Goal: Information Seeking & Learning: Learn about a topic

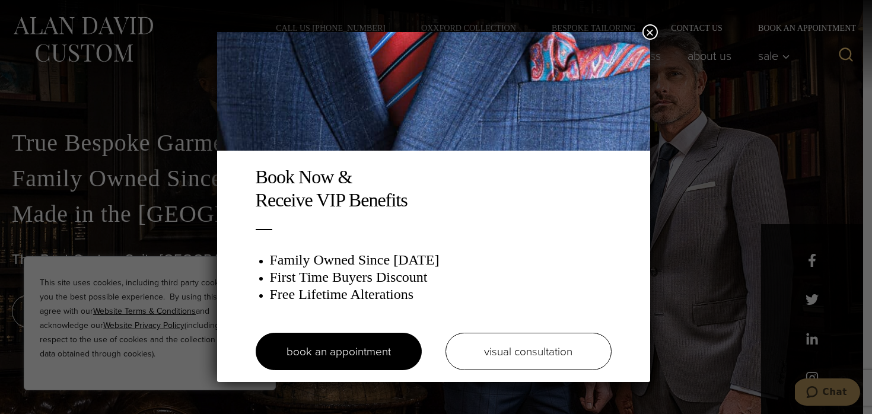
click at [653, 30] on button "×" at bounding box center [650, 31] width 15 height 15
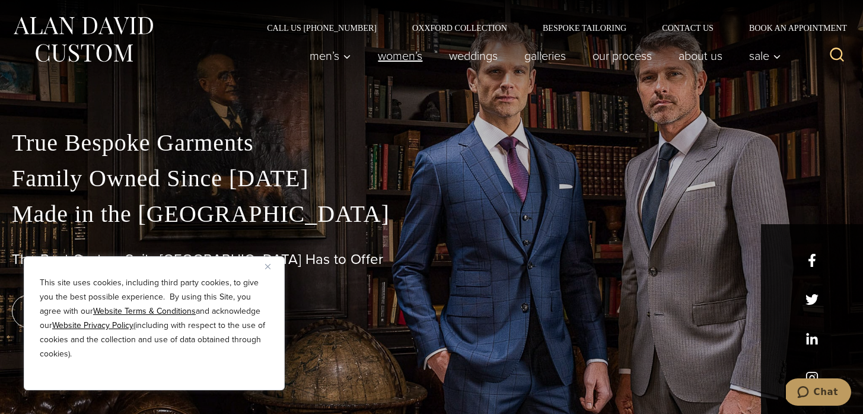
click at [399, 56] on link "Women’s" at bounding box center [400, 56] width 71 height 24
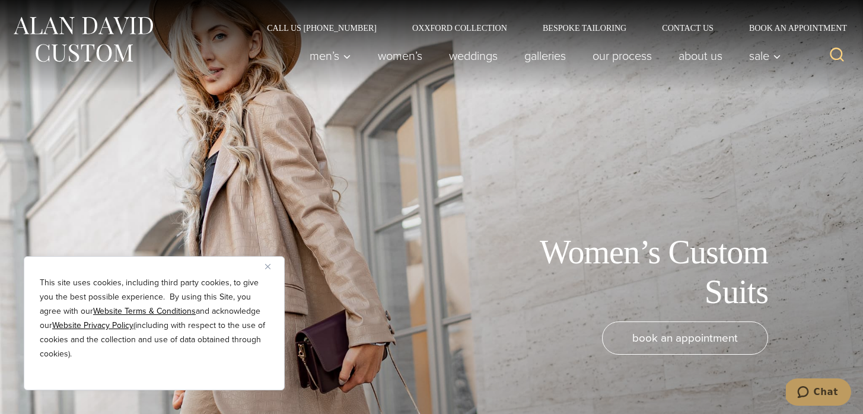
click at [266, 262] on div "This site uses cookies, including third party cookies, to give you the best pos…" at bounding box center [154, 323] width 261 height 134
click at [266, 265] on img "Close" at bounding box center [267, 266] width 5 height 5
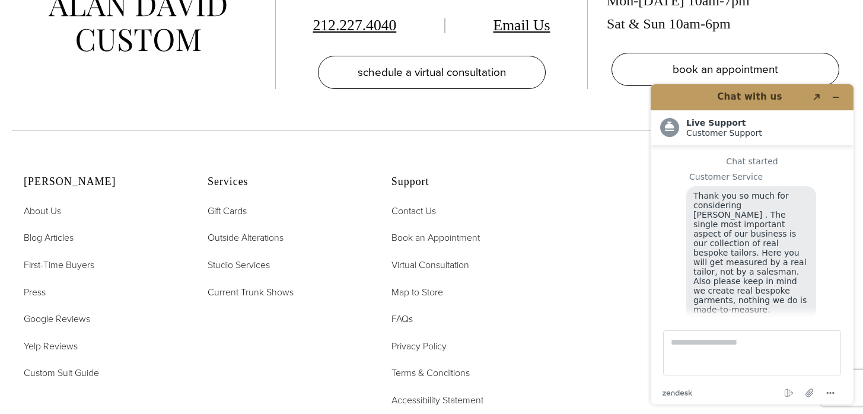
scroll to position [12, 0]
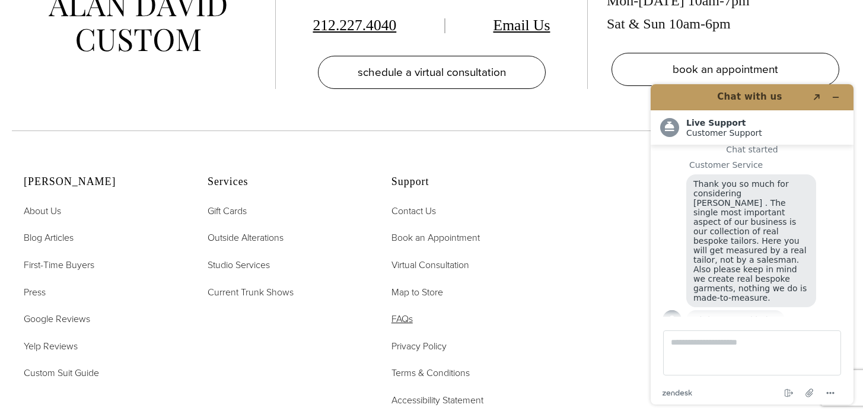
click at [404, 312] on span "FAQs" at bounding box center [402, 319] width 21 height 14
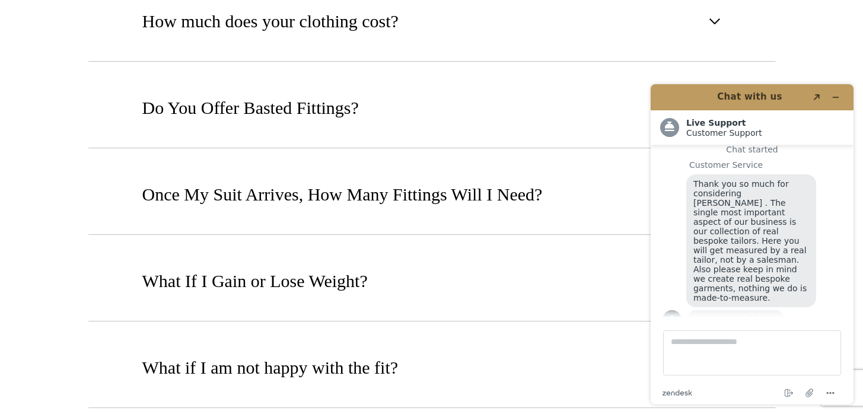
scroll to position [915, 0]
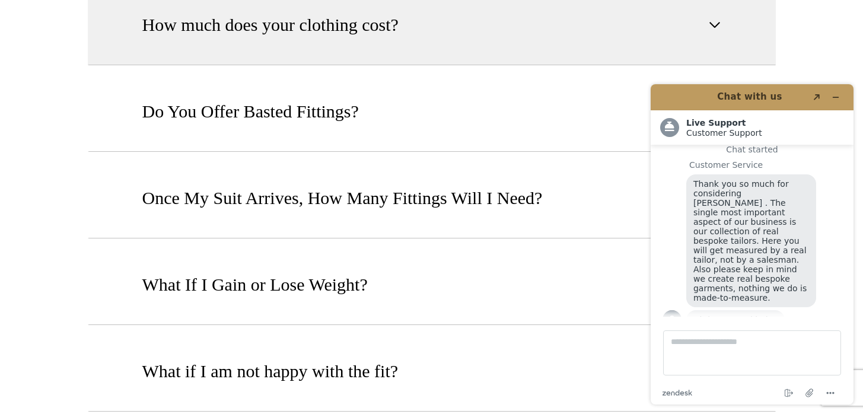
click at [714, 24] on span "button" at bounding box center [715, 25] width 14 height 14
